Goal: Check status: Check status

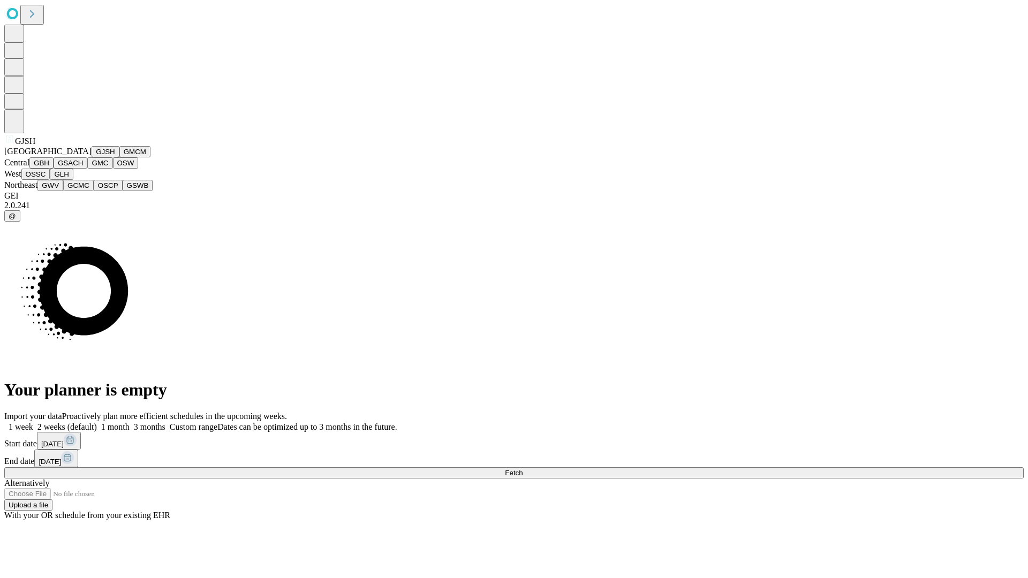
click at [92, 157] on button "GJSH" at bounding box center [106, 151] width 28 height 11
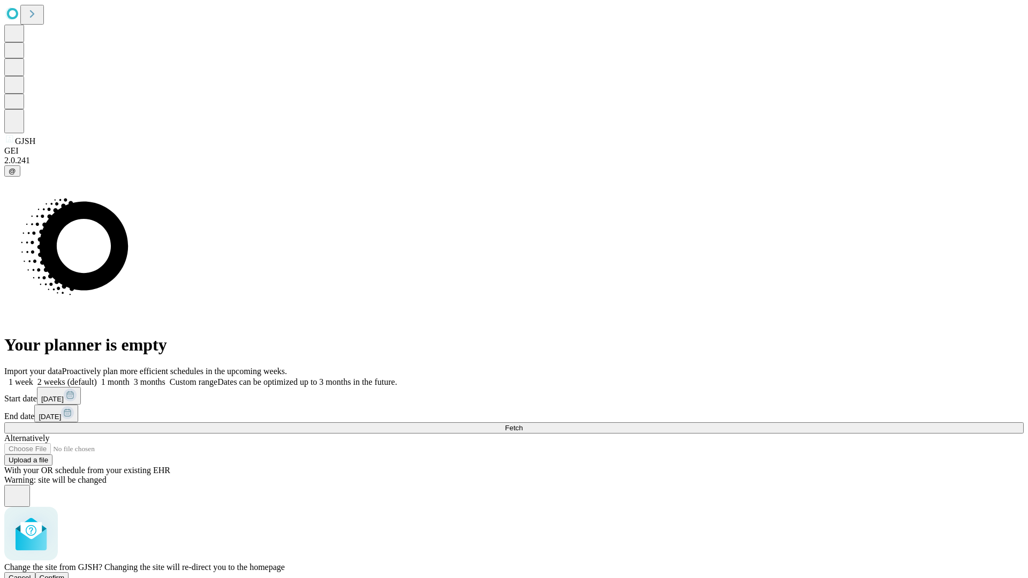
click at [65, 574] on span "Confirm" at bounding box center [52, 578] width 25 height 8
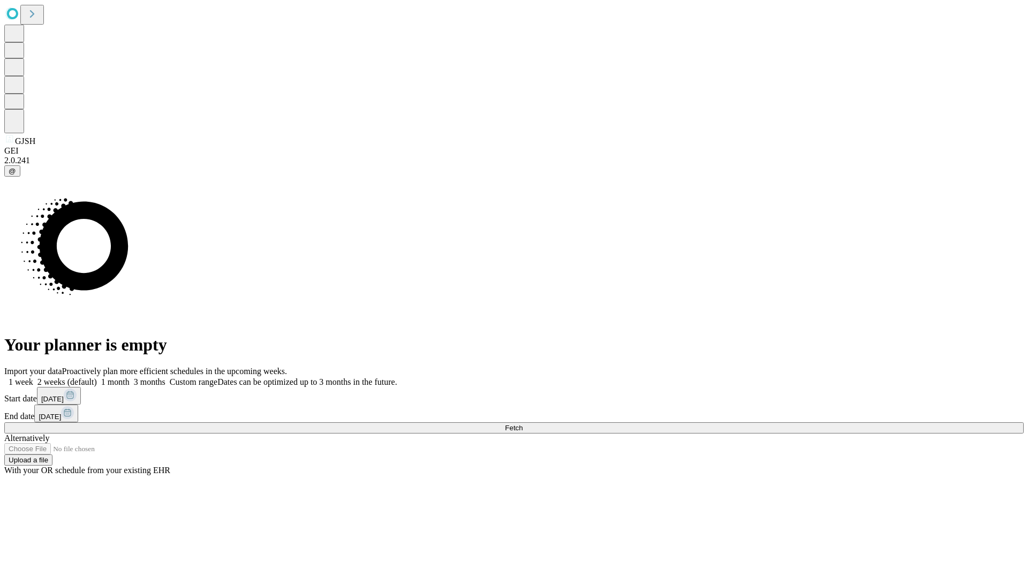
click at [130, 377] on label "1 month" at bounding box center [113, 381] width 33 height 9
click at [522, 424] on span "Fetch" at bounding box center [514, 428] width 18 height 8
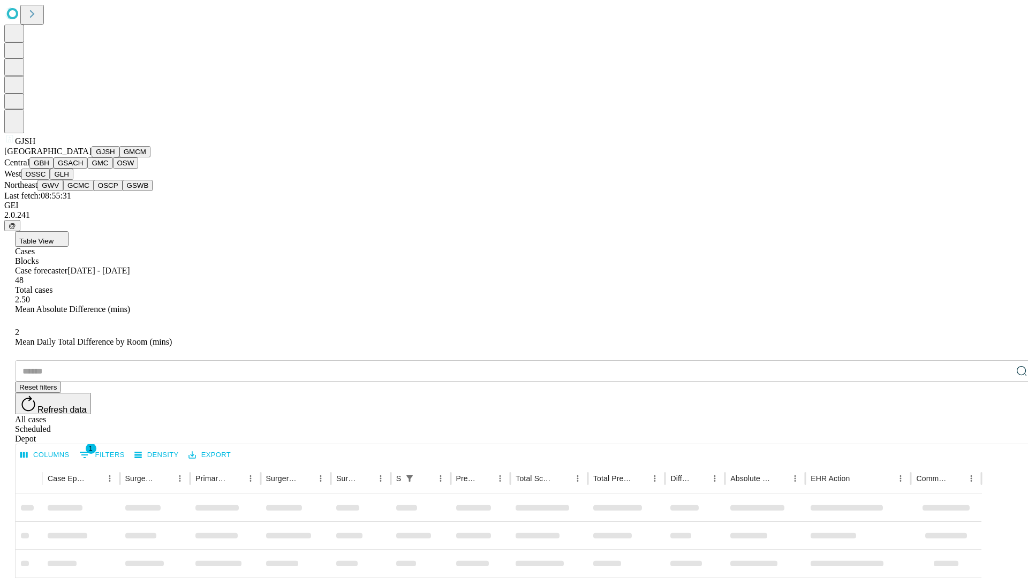
click at [119, 157] on button "GMCM" at bounding box center [134, 151] width 31 height 11
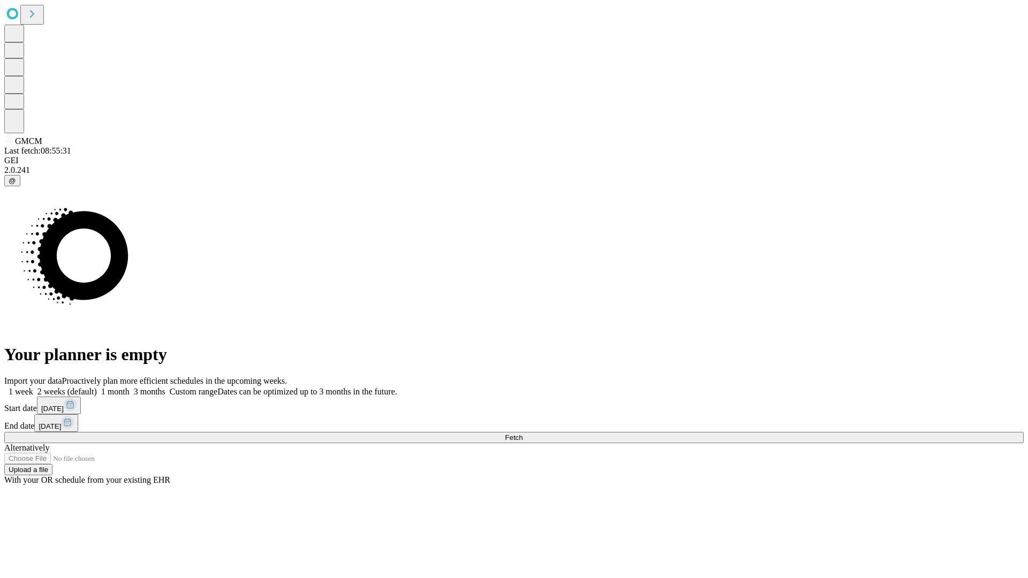
click at [130, 387] on label "1 month" at bounding box center [113, 391] width 33 height 9
click at [522, 433] on span "Fetch" at bounding box center [514, 437] width 18 height 8
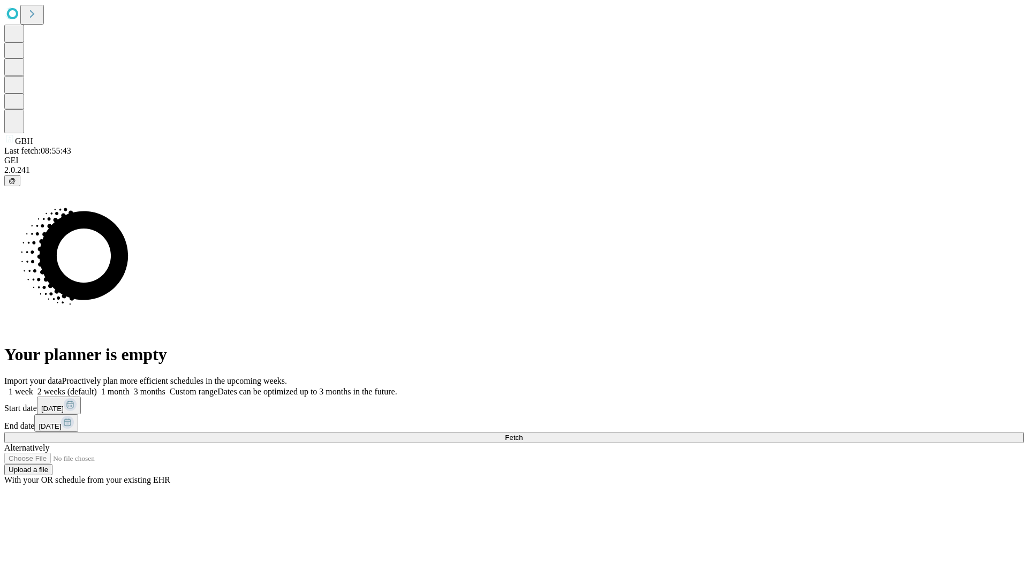
click at [130, 387] on label "1 month" at bounding box center [113, 391] width 33 height 9
click at [522, 433] on span "Fetch" at bounding box center [514, 437] width 18 height 8
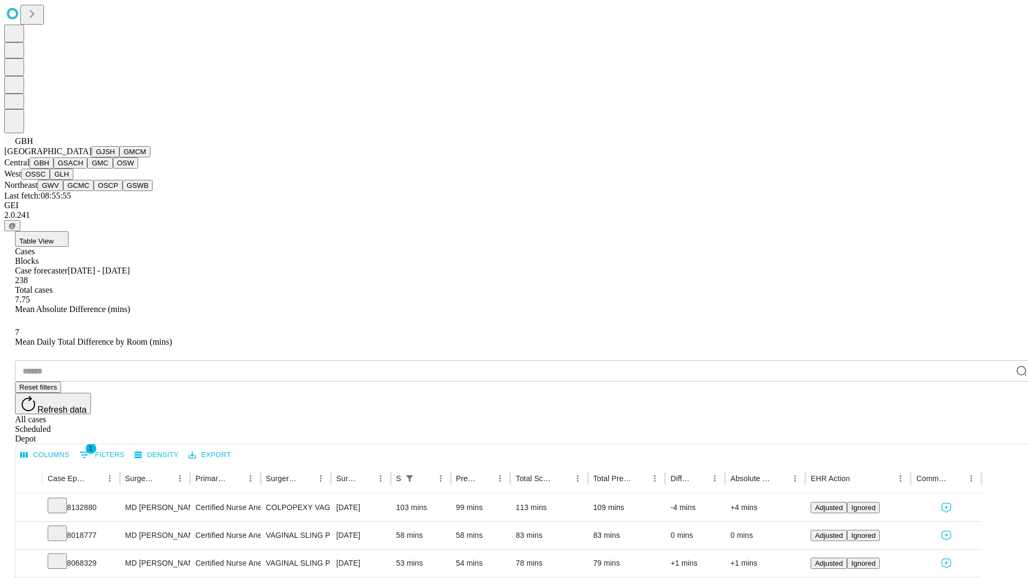
click at [83, 169] on button "GSACH" at bounding box center [71, 162] width 34 height 11
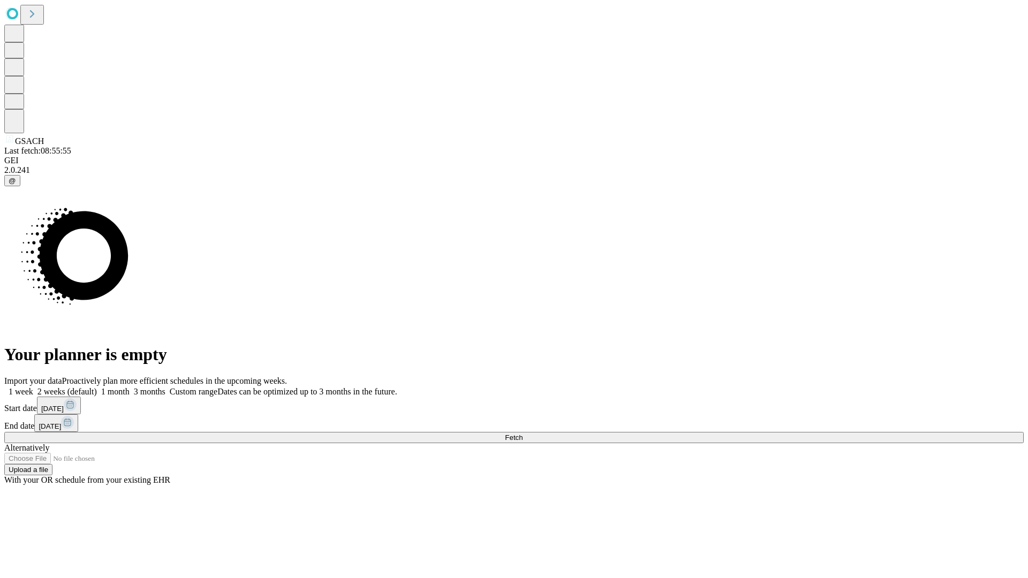
click at [130, 387] on label "1 month" at bounding box center [113, 391] width 33 height 9
click at [522, 433] on span "Fetch" at bounding box center [514, 437] width 18 height 8
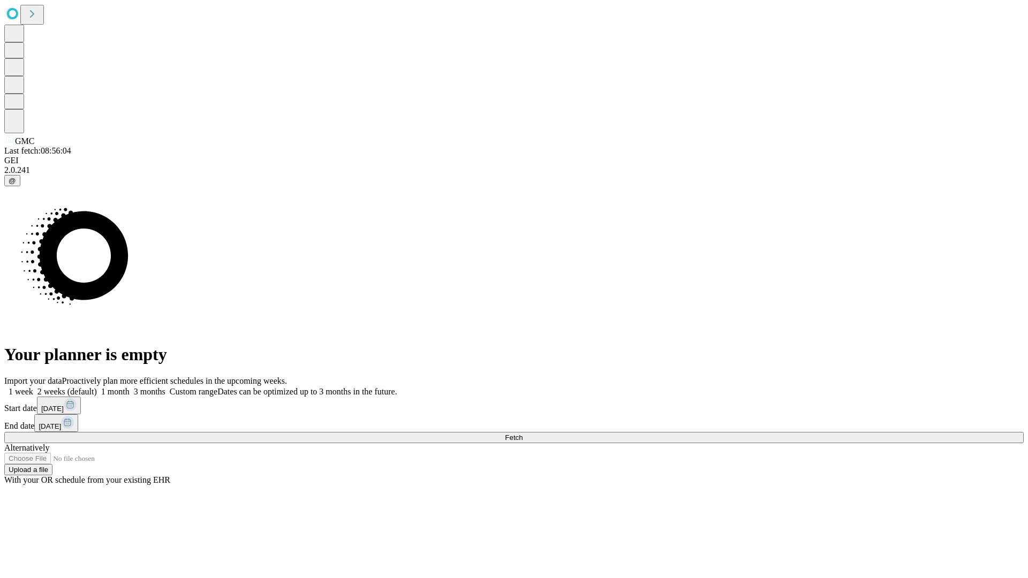
click at [130, 387] on label "1 month" at bounding box center [113, 391] width 33 height 9
click at [522, 433] on span "Fetch" at bounding box center [514, 437] width 18 height 8
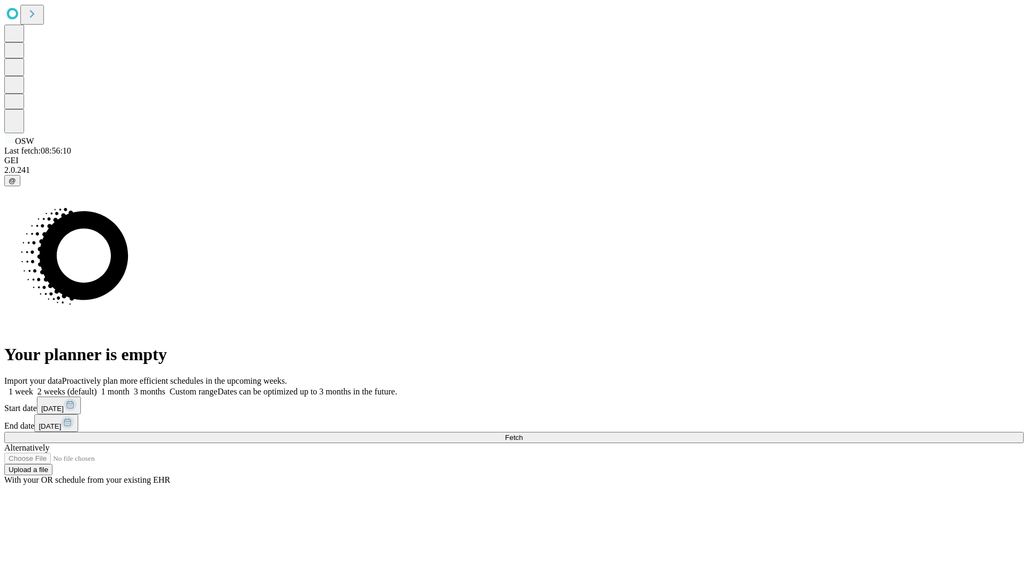
click at [522, 433] on span "Fetch" at bounding box center [514, 437] width 18 height 8
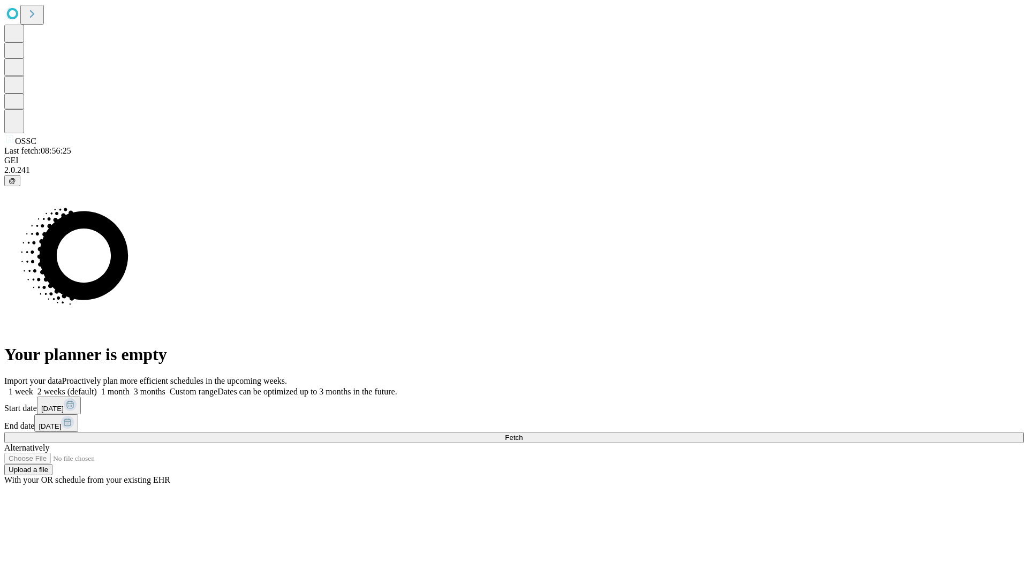
click at [522, 433] on span "Fetch" at bounding box center [514, 437] width 18 height 8
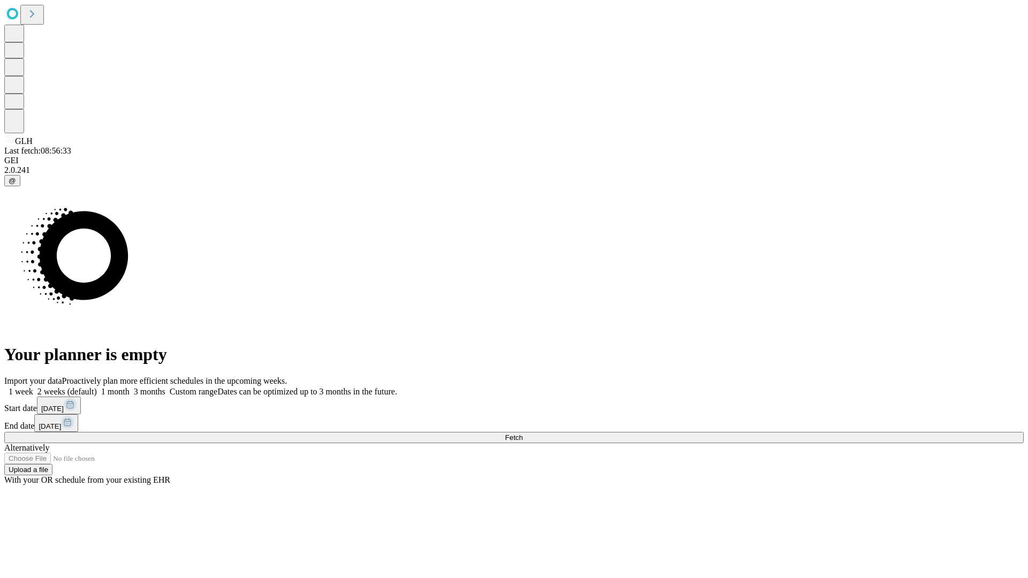
click at [130, 387] on label "1 month" at bounding box center [113, 391] width 33 height 9
click at [522, 433] on span "Fetch" at bounding box center [514, 437] width 18 height 8
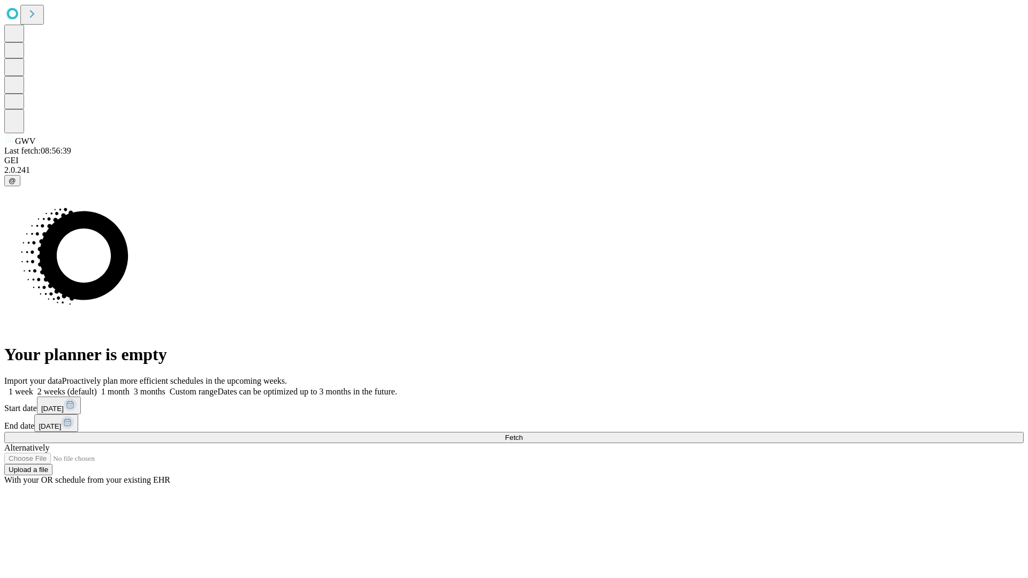
click at [130, 387] on label "1 month" at bounding box center [113, 391] width 33 height 9
click at [522, 433] on span "Fetch" at bounding box center [514, 437] width 18 height 8
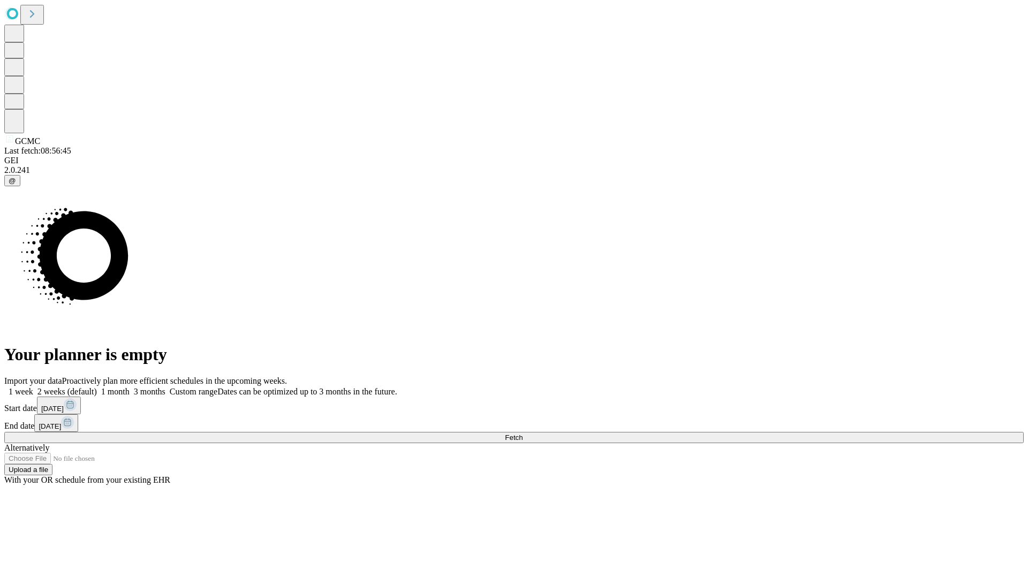
click at [130, 387] on label "1 month" at bounding box center [113, 391] width 33 height 9
click at [522, 433] on span "Fetch" at bounding box center [514, 437] width 18 height 8
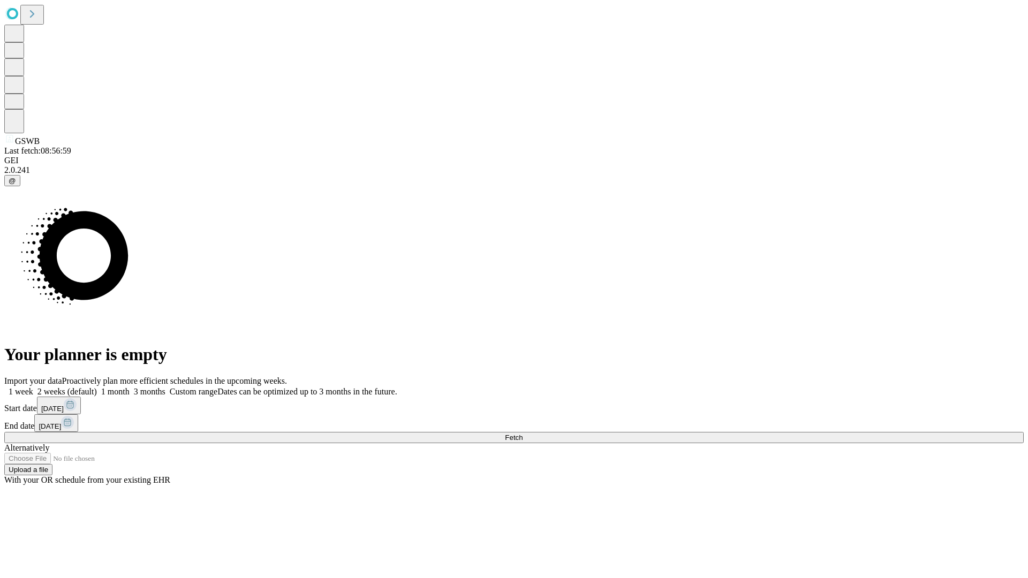
click at [130, 387] on label "1 month" at bounding box center [113, 391] width 33 height 9
click at [522, 433] on span "Fetch" at bounding box center [514, 437] width 18 height 8
